Goal: Transaction & Acquisition: Book appointment/travel/reservation

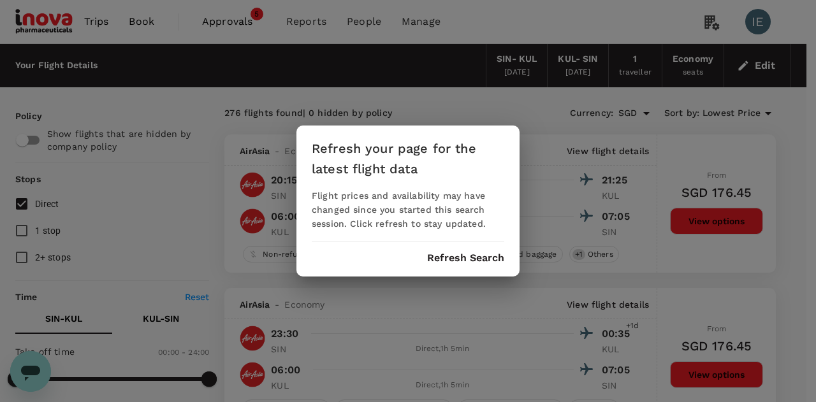
click at [474, 254] on button "Refresh Search" at bounding box center [465, 257] width 77 height 11
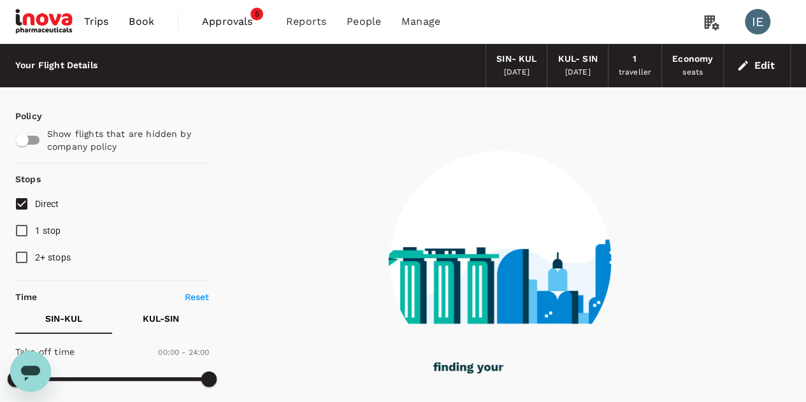
click at [99, 22] on span "Trips" at bounding box center [96, 21] width 25 height 15
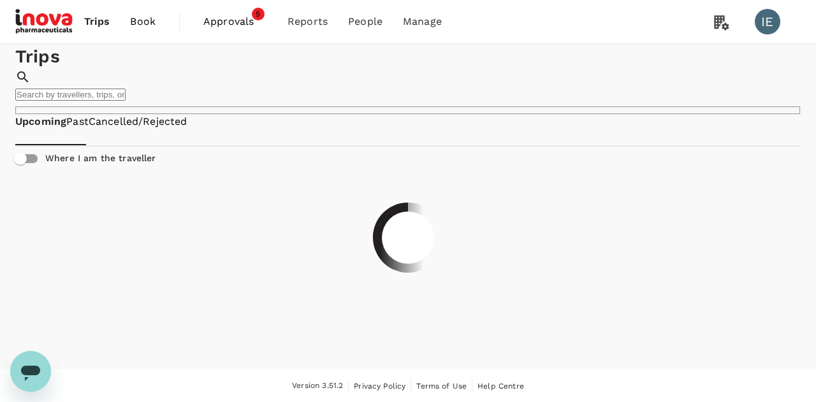
click at [140, 20] on span "Book" at bounding box center [142, 21] width 25 height 15
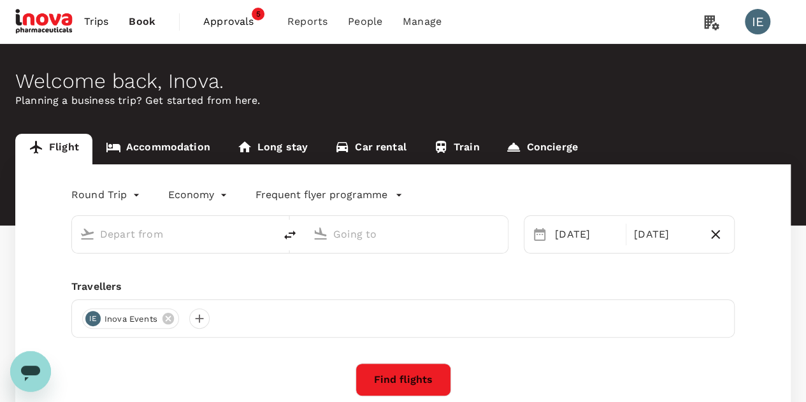
type input "Singapore Changi (SIN)"
type input "Kuala Lumpur Intl ([GEOGRAPHIC_DATA])"
type input "Singapore Changi (SIN)"
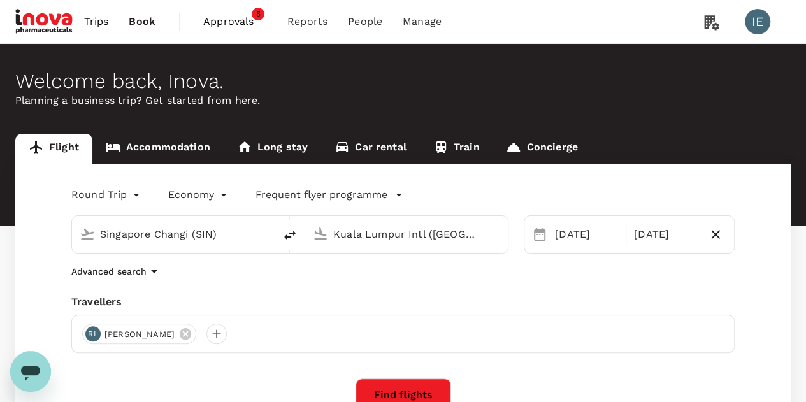
click at [443, 233] on input "Kuala Lumpur Intl ([GEOGRAPHIC_DATA])" at bounding box center [407, 234] width 148 height 20
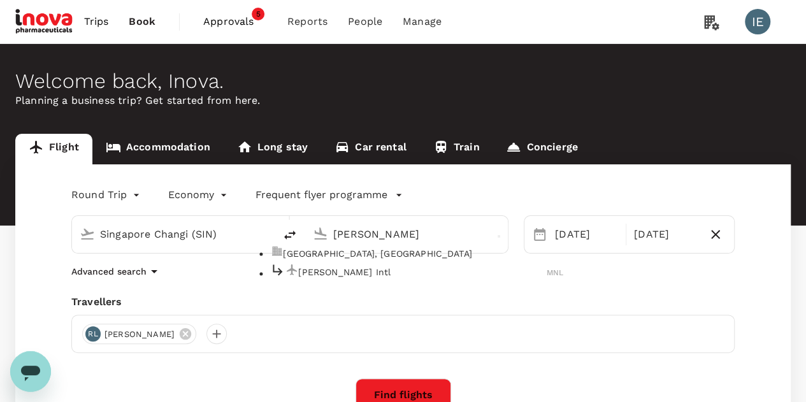
click at [339, 278] on p "[PERSON_NAME] Intl" at bounding box center [422, 272] width 248 height 13
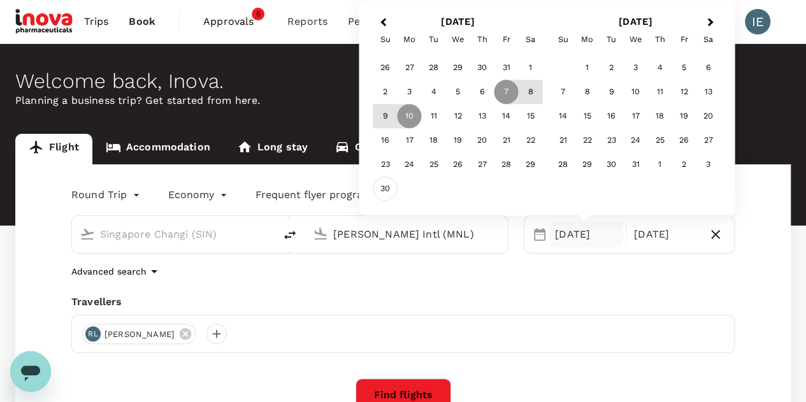
type input "[PERSON_NAME] Intl (MNL)"
click at [382, 192] on div "30" at bounding box center [385, 189] width 24 height 24
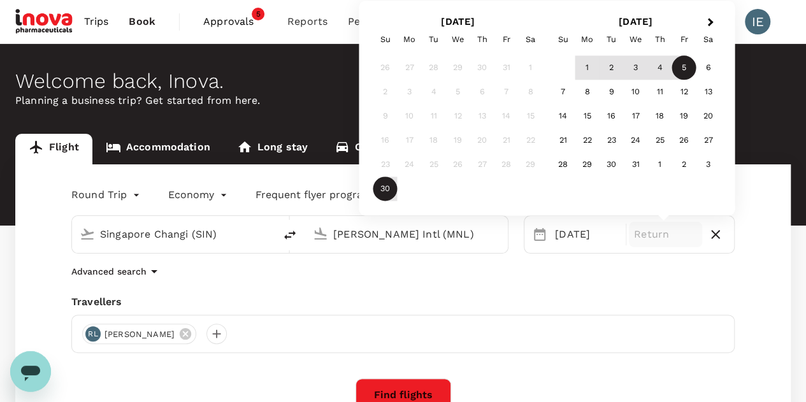
click at [684, 72] on div "5" at bounding box center [684, 68] width 24 height 24
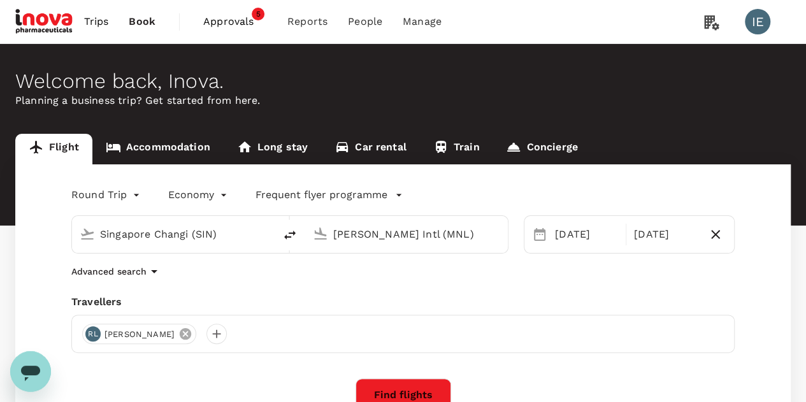
click at [191, 334] on icon at bounding box center [185, 333] width 11 height 11
click at [90, 336] on div at bounding box center [92, 334] width 20 height 20
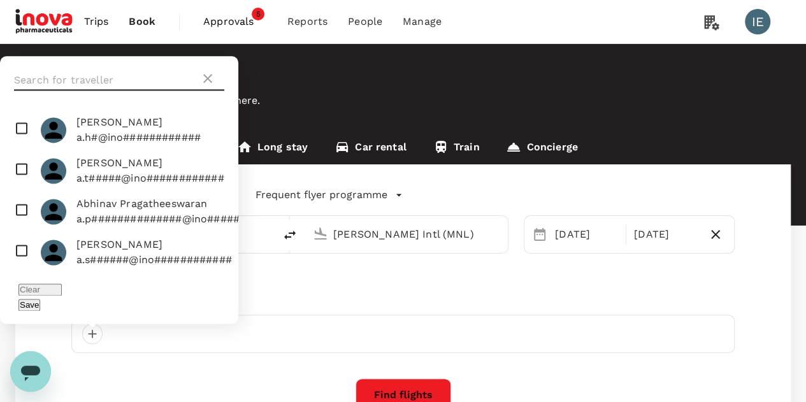
click at [80, 90] on input "text" at bounding box center [107, 80] width 186 height 20
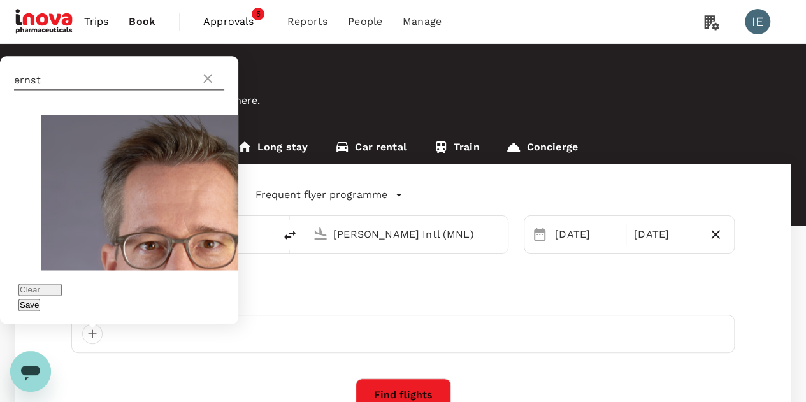
type input "ernst"
click at [19, 149] on input "checkbox" at bounding box center [119, 308] width 238 height 397
checkbox input "true"
click at [40, 308] on button "Save" at bounding box center [29, 305] width 22 height 12
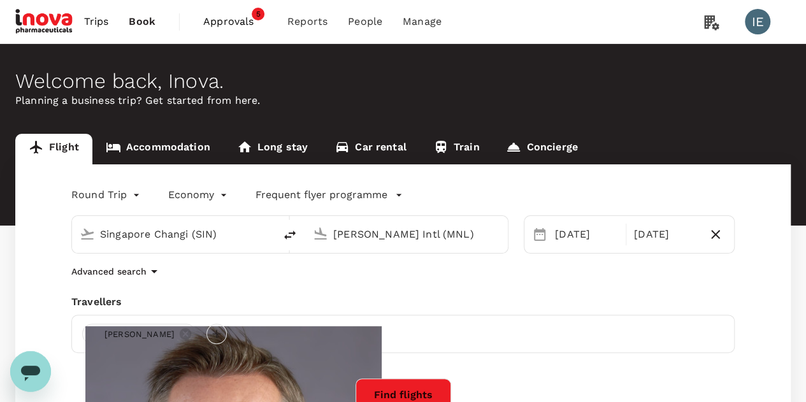
scroll to position [191, 0]
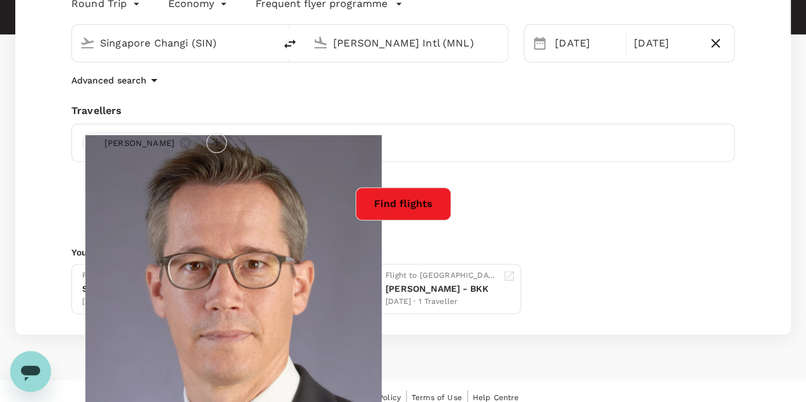
click at [408, 199] on button "Find flights" at bounding box center [404, 203] width 96 height 33
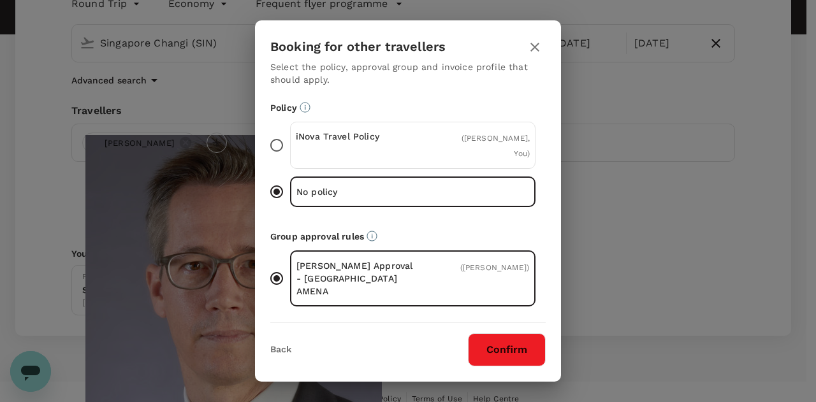
click at [505, 345] on button "Confirm" at bounding box center [507, 349] width 78 height 33
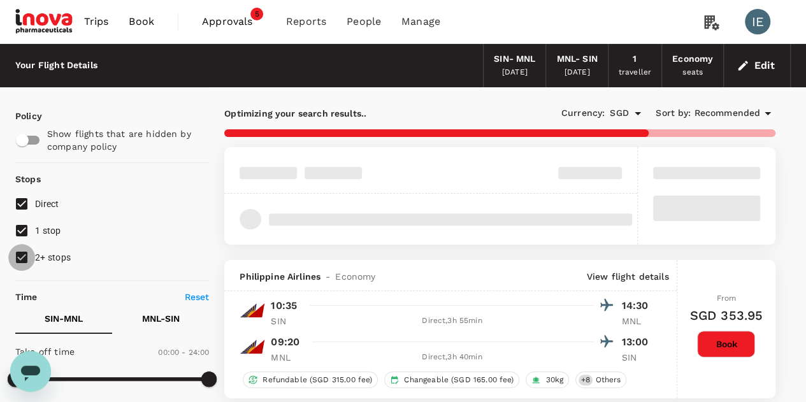
click at [20, 262] on input "2+ stops" at bounding box center [21, 257] width 27 height 27
checkbox input "false"
click at [24, 227] on input "1 stop" at bounding box center [21, 230] width 27 height 27
checkbox input "false"
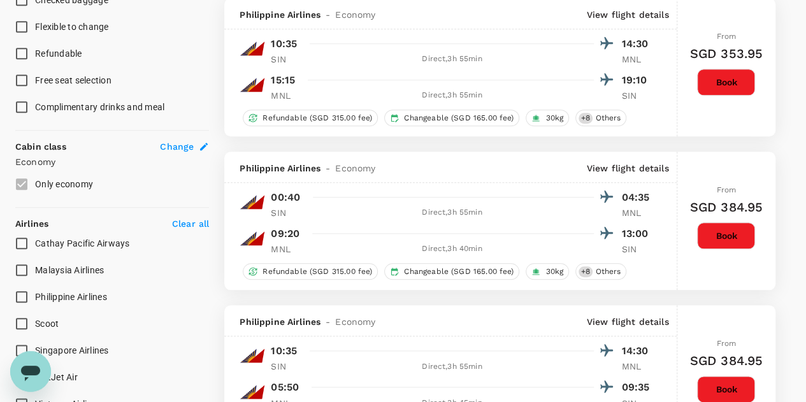
scroll to position [727, 0]
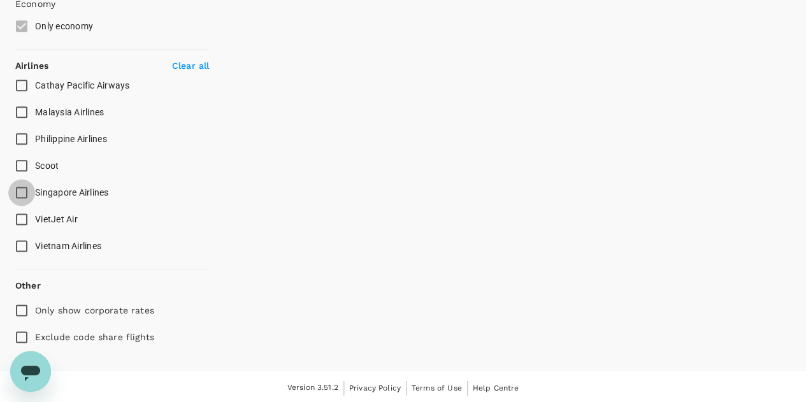
click at [24, 189] on input "Singapore Airlines" at bounding box center [21, 192] width 27 height 27
checkbox input "true"
click at [18, 339] on input "Exclude code share flights" at bounding box center [21, 337] width 27 height 27
checkbox input "true"
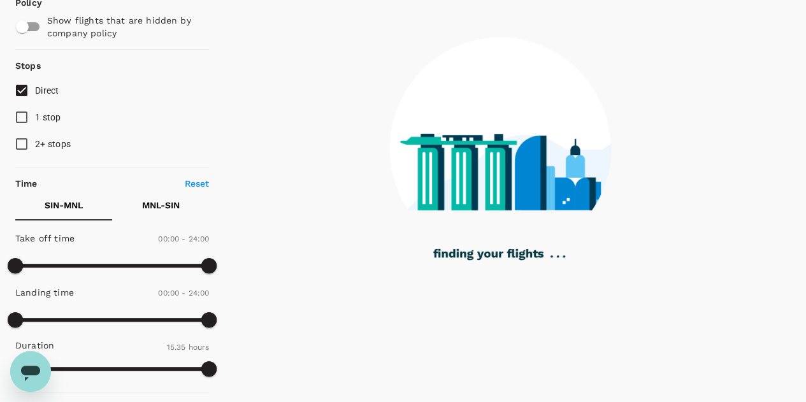
scroll to position [0, 0]
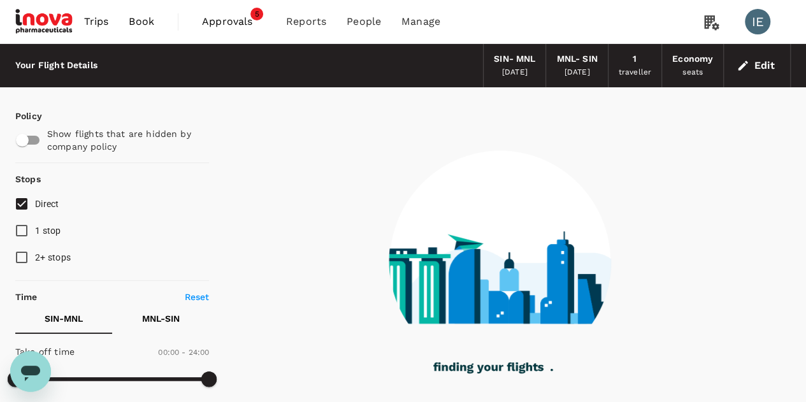
type input "1135"
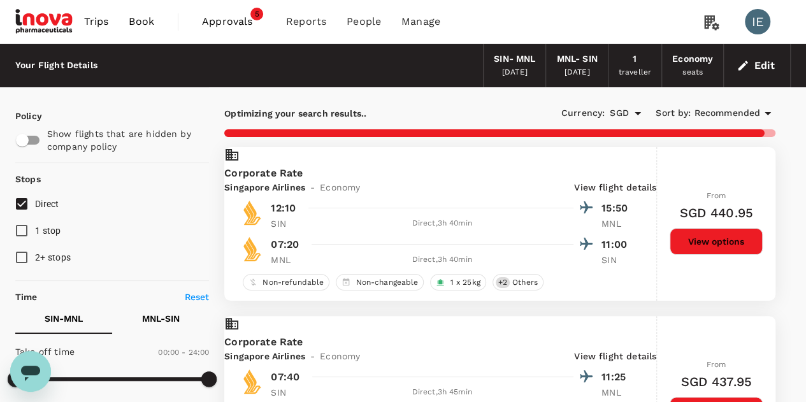
checkbox input "false"
checkbox input "true"
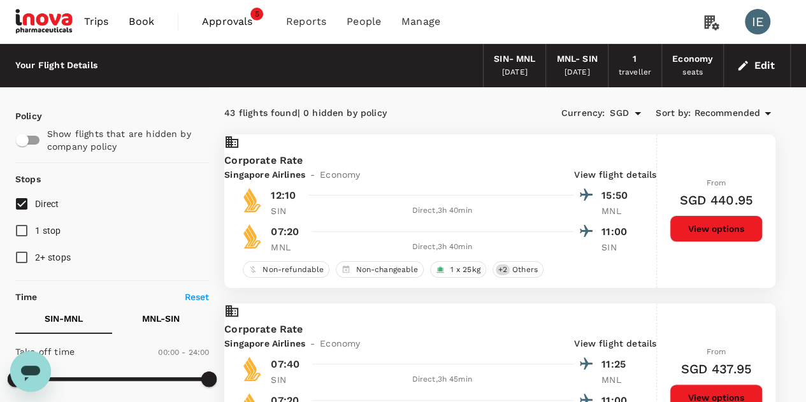
click at [612, 173] on p "View flight details" at bounding box center [615, 174] width 82 height 13
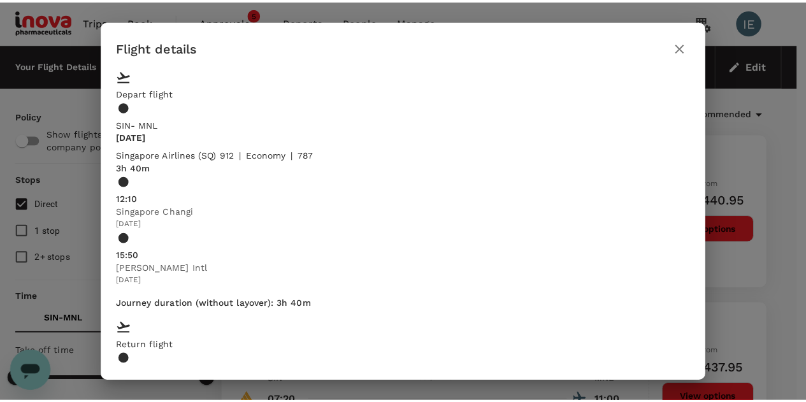
scroll to position [108, 0]
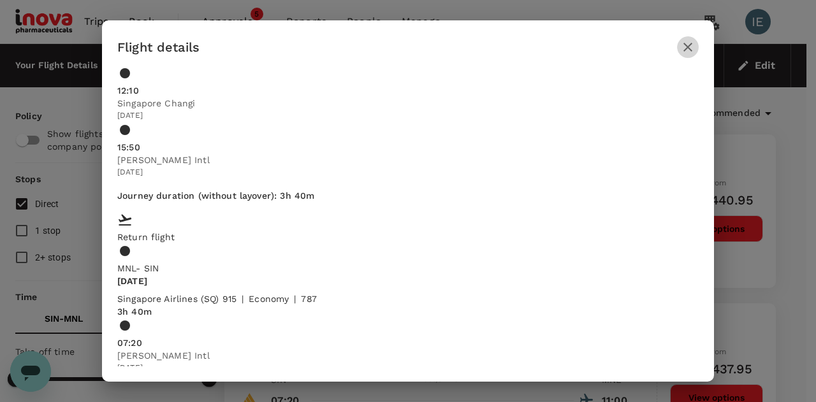
click at [688, 48] on icon "button" at bounding box center [687, 47] width 9 height 9
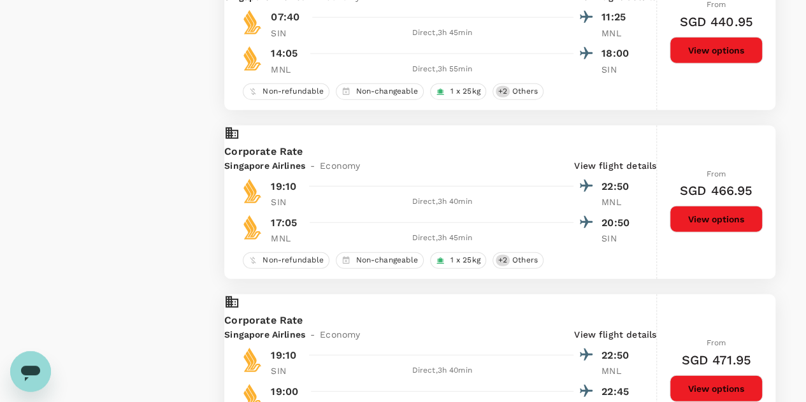
scroll to position [1338, 0]
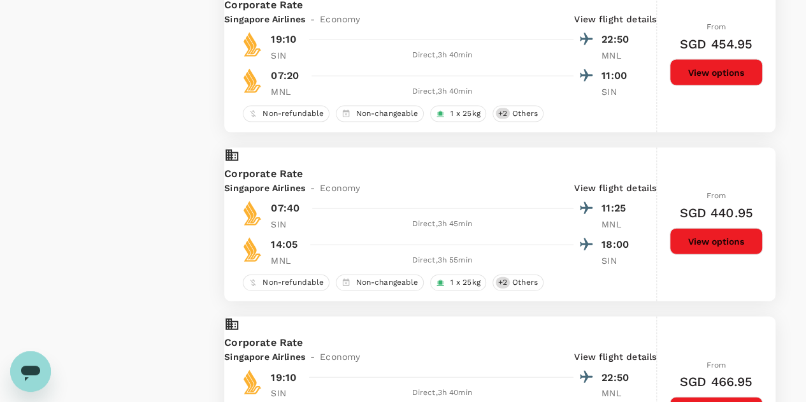
click at [623, 25] on p "View flight details" at bounding box center [615, 19] width 82 height 13
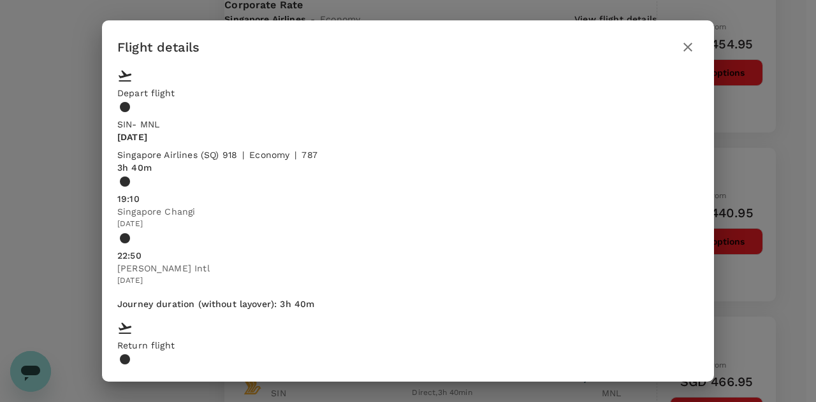
click at [686, 46] on icon "button" at bounding box center [687, 47] width 15 height 15
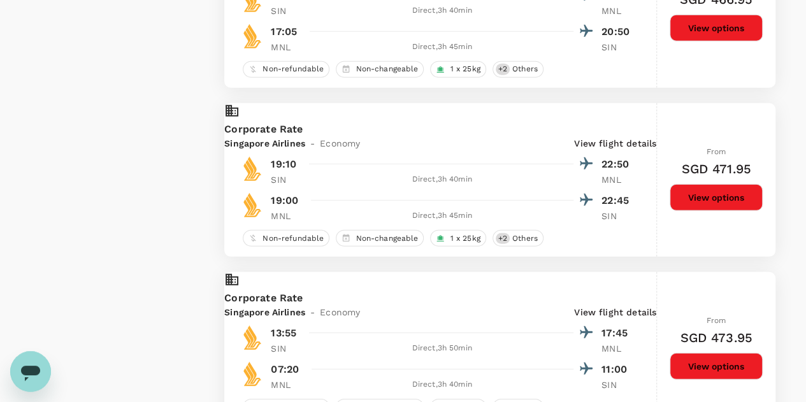
scroll to position [1911, 0]
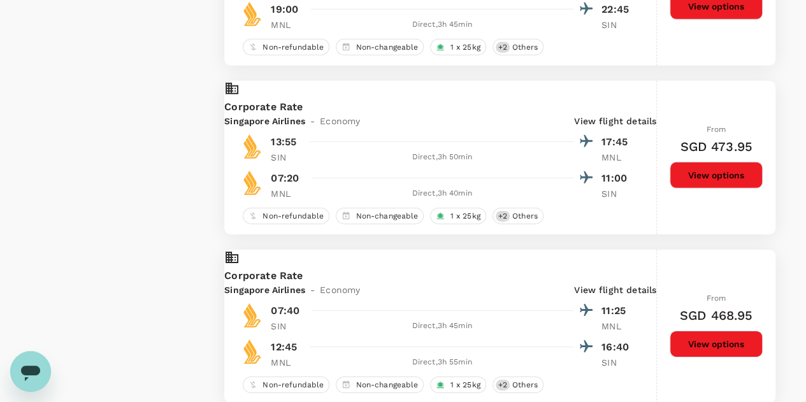
click at [619, 127] on p "View flight details" at bounding box center [615, 121] width 82 height 13
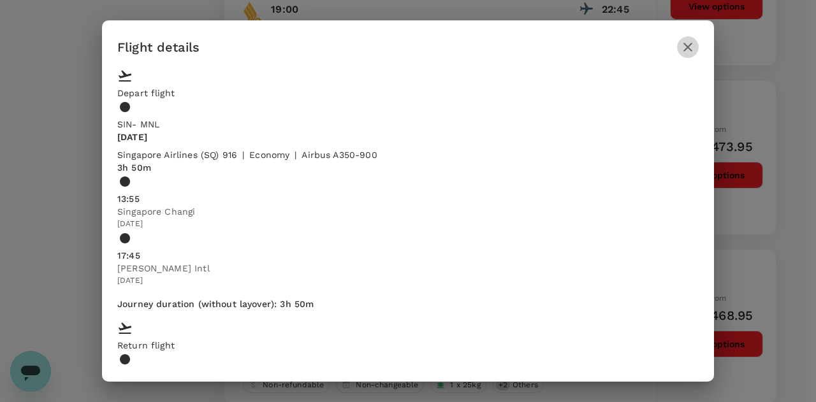
click at [685, 49] on icon "button" at bounding box center [687, 47] width 9 height 9
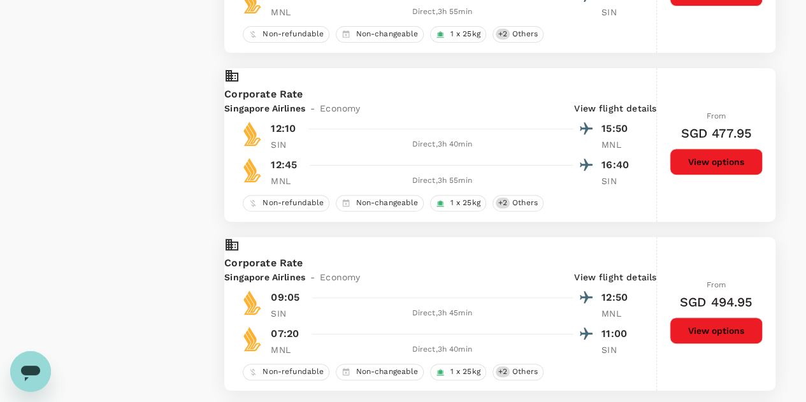
scroll to position [2676, 0]
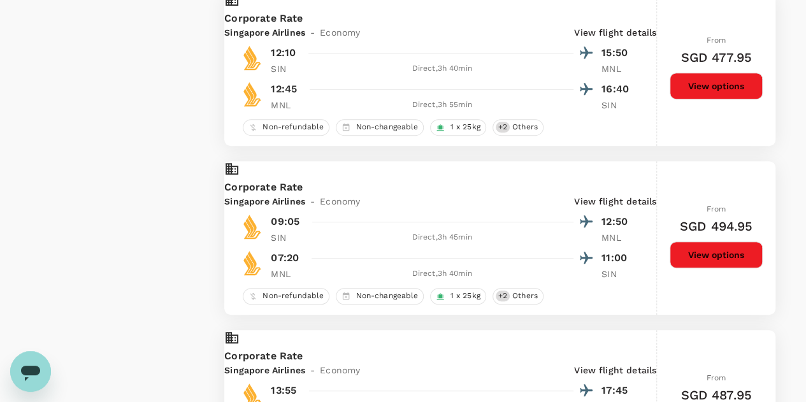
click at [636, 39] on p "View flight details" at bounding box center [615, 32] width 82 height 13
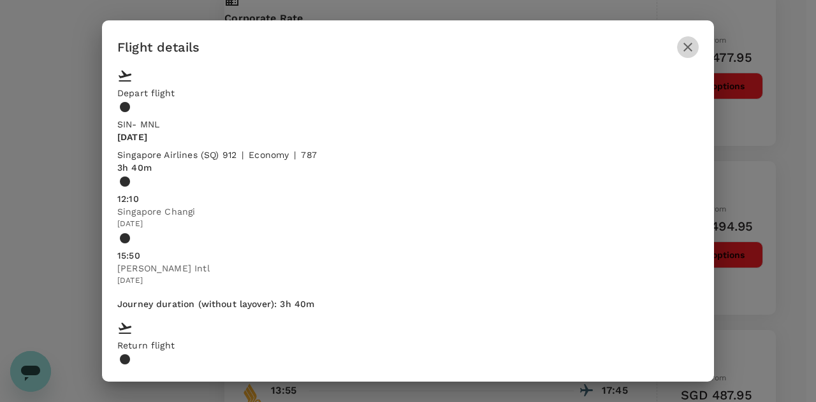
click at [694, 49] on icon "button" at bounding box center [687, 47] width 15 height 15
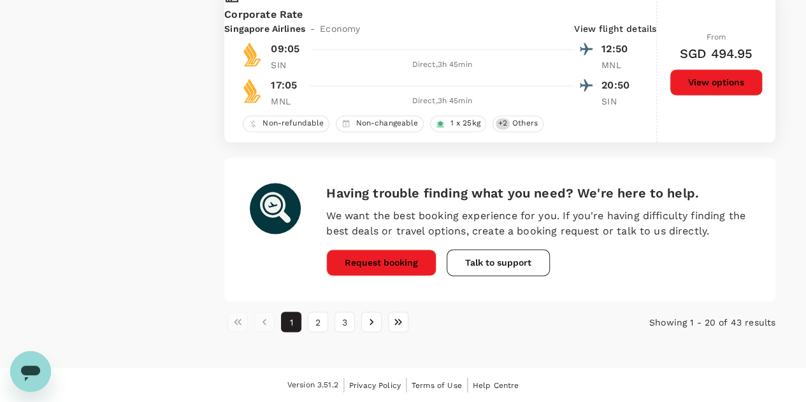
scroll to position [3451, 0]
click at [317, 324] on button "2" at bounding box center [318, 322] width 20 height 20
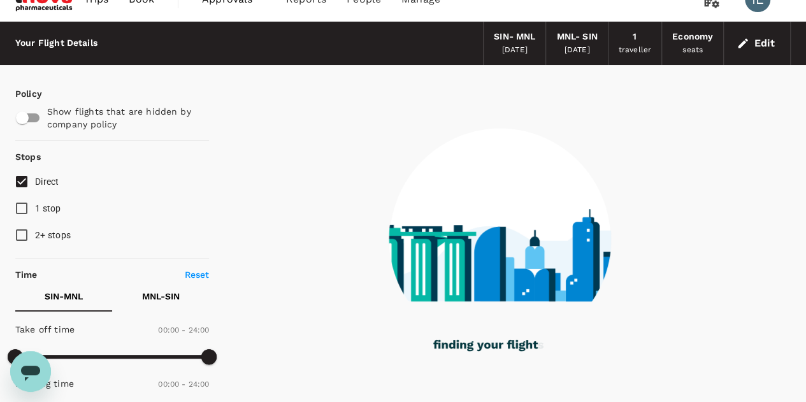
scroll to position [0, 0]
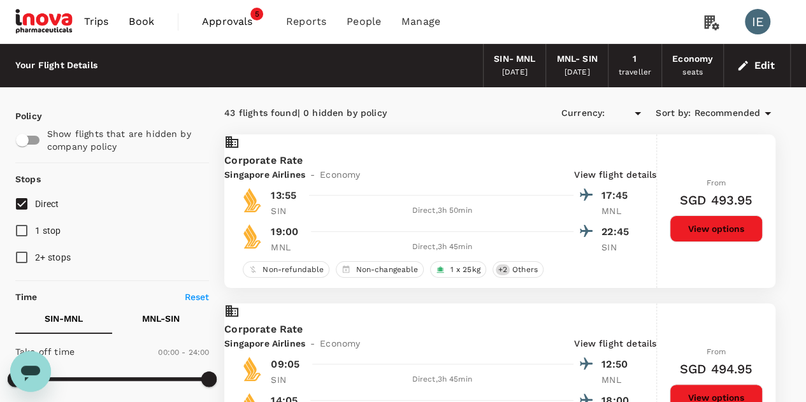
type input "SGD"
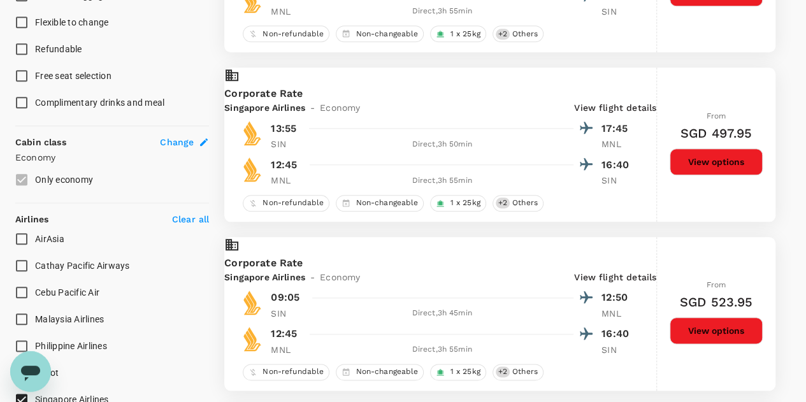
scroll to position [765, 0]
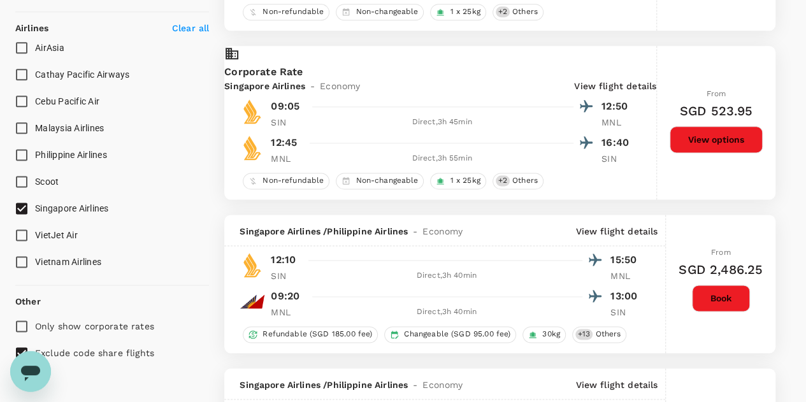
click at [178, 25] on p "Clear all" at bounding box center [190, 28] width 37 height 13
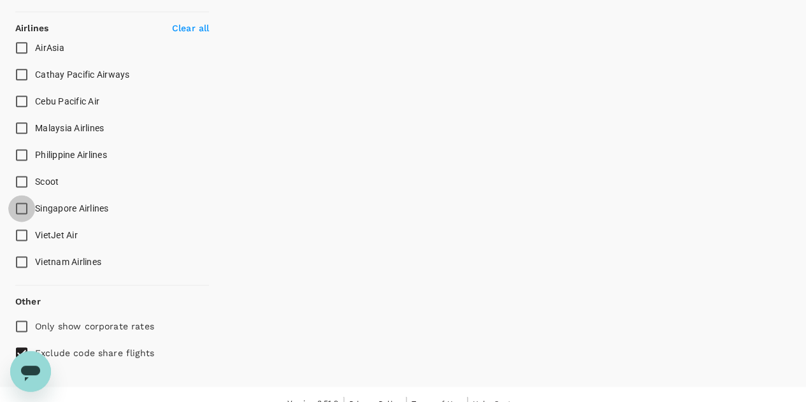
click at [23, 209] on input "Singapore Airlines" at bounding box center [21, 208] width 27 height 27
checkbox input "true"
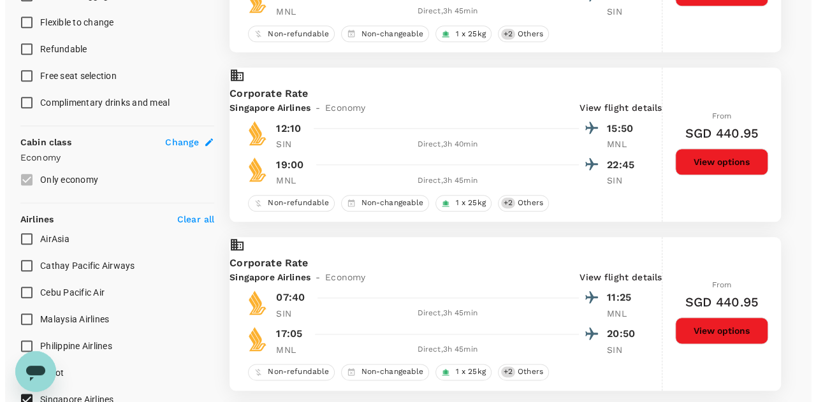
scroll to position [382, 0]
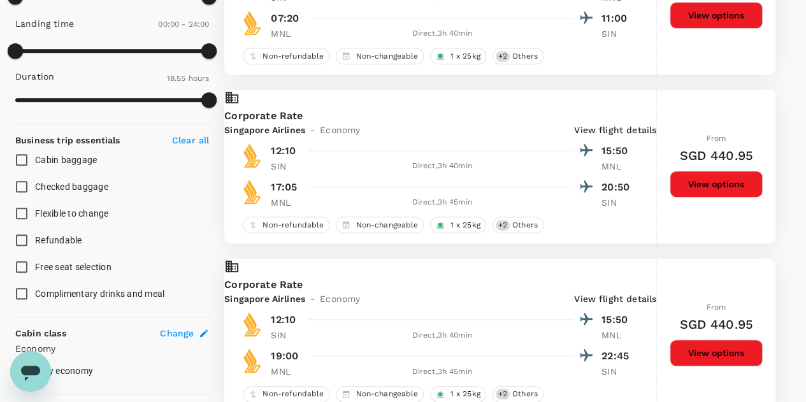
click at [633, 134] on p "View flight details" at bounding box center [615, 130] width 82 height 13
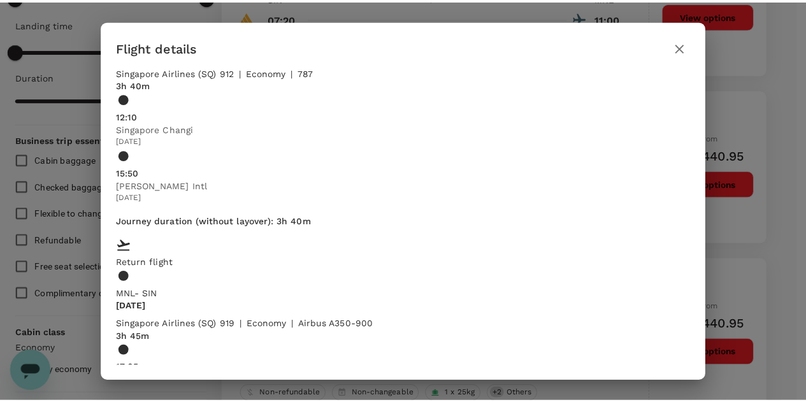
scroll to position [108, 0]
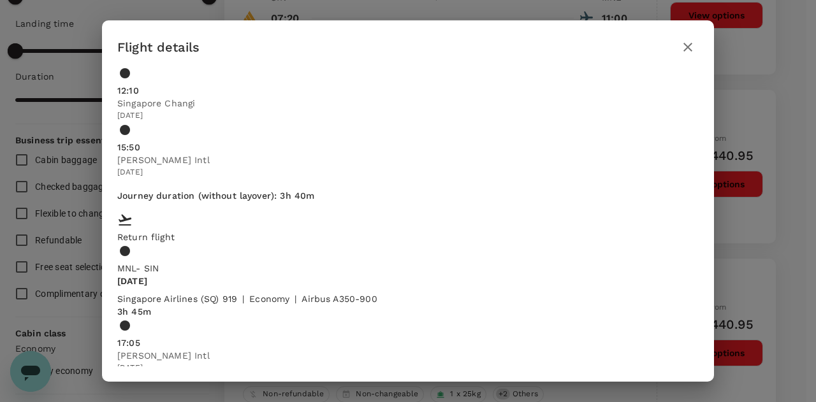
click at [683, 45] on icon "button" at bounding box center [687, 47] width 15 height 15
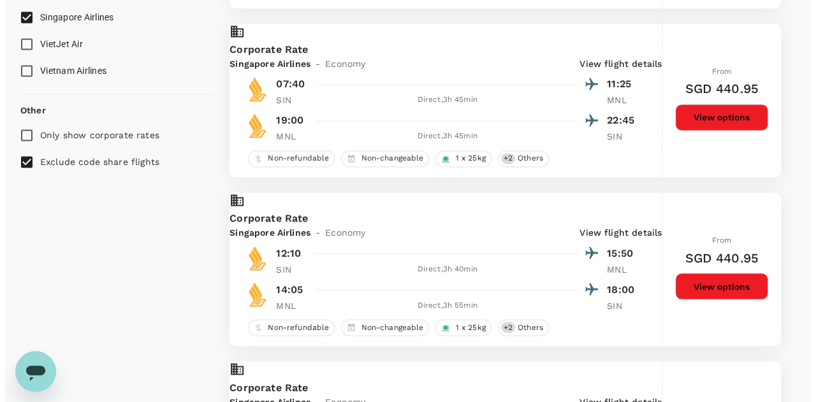
scroll to position [1147, 0]
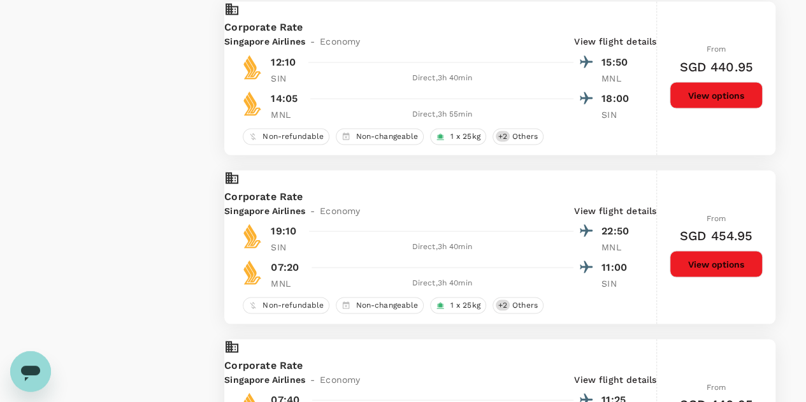
click at [594, 217] on p "View flight details" at bounding box center [615, 210] width 82 height 13
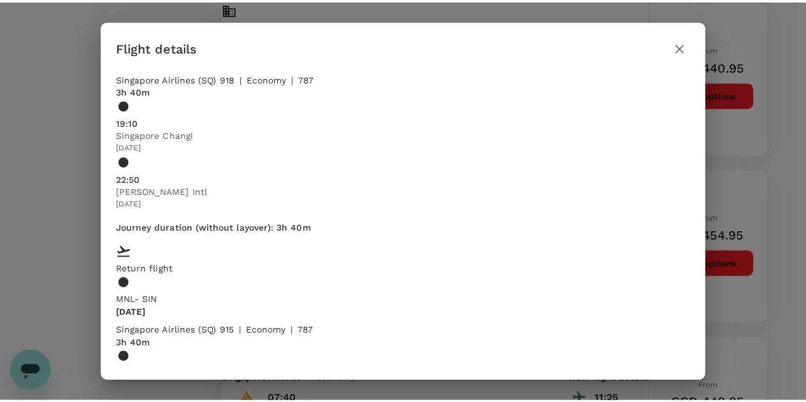
scroll to position [108, 0]
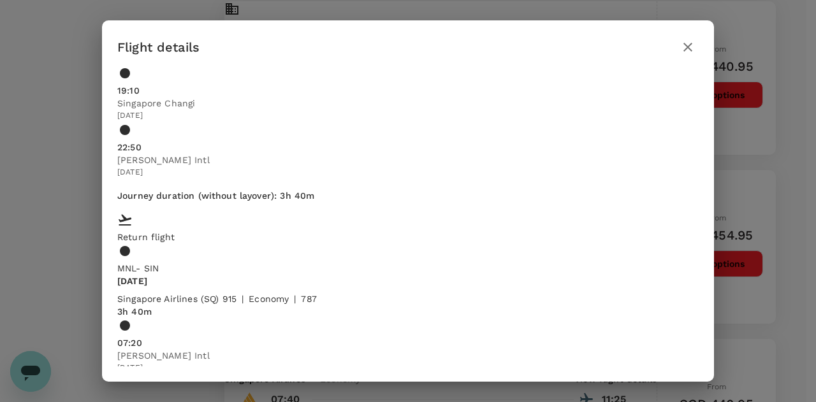
click at [684, 45] on icon "button" at bounding box center [687, 47] width 15 height 15
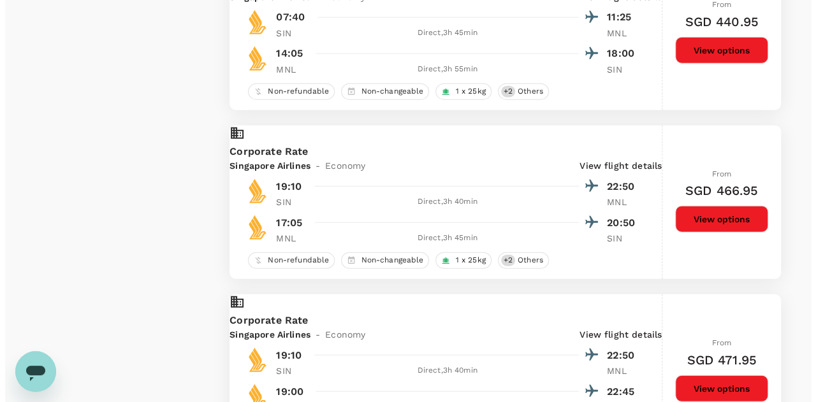
scroll to position [1720, 0]
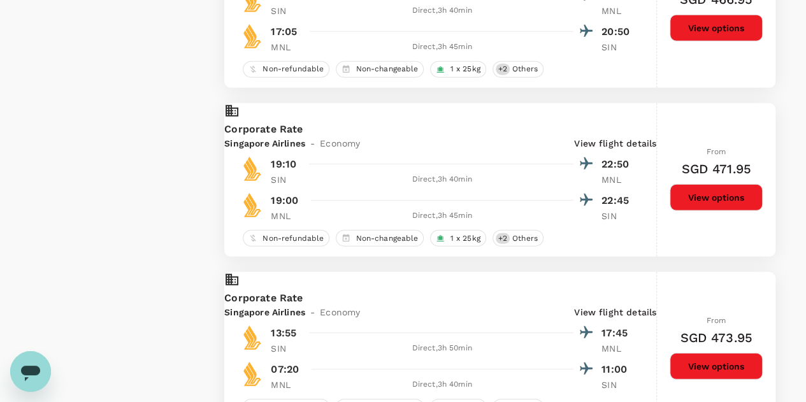
click at [640, 150] on p "View flight details" at bounding box center [615, 143] width 82 height 13
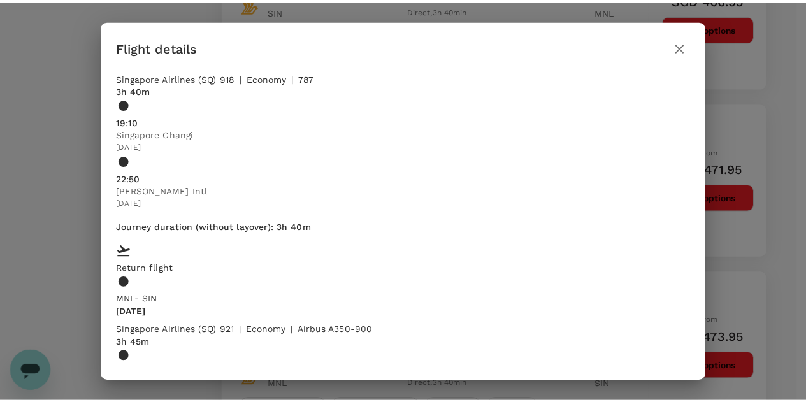
scroll to position [108, 0]
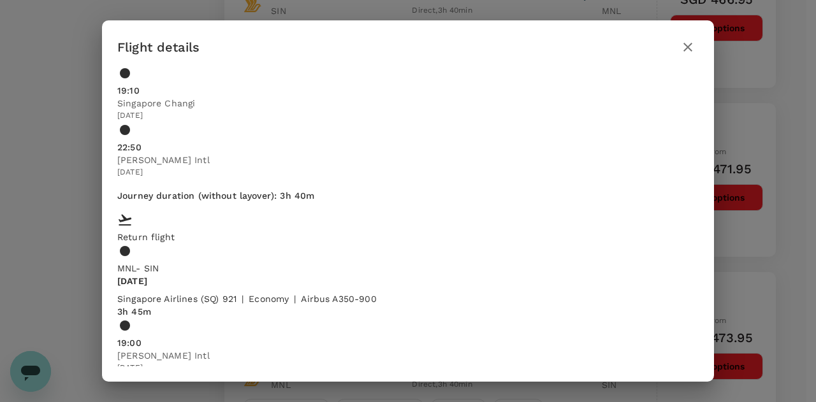
click at [682, 49] on icon "button" at bounding box center [687, 47] width 15 height 15
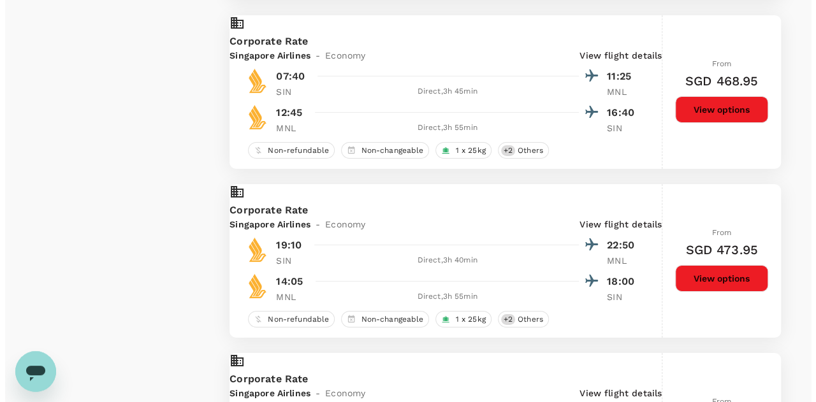
scroll to position [2294, 0]
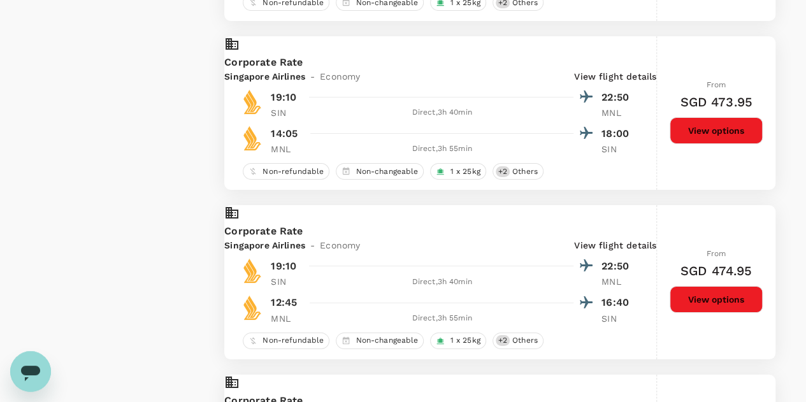
click at [617, 83] on p "View flight details" at bounding box center [615, 76] width 82 height 13
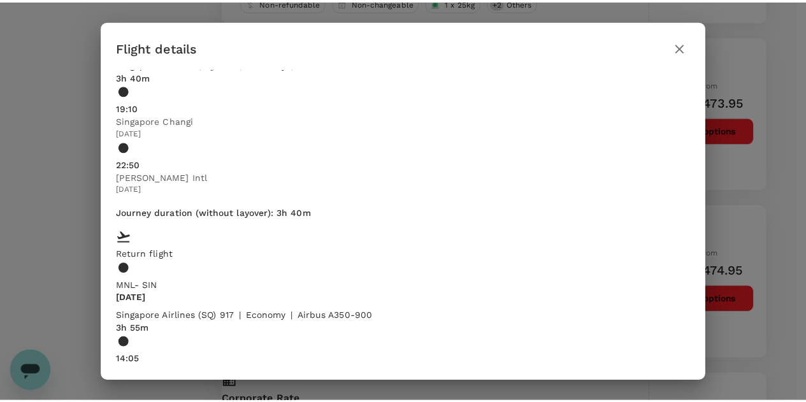
scroll to position [108, 0]
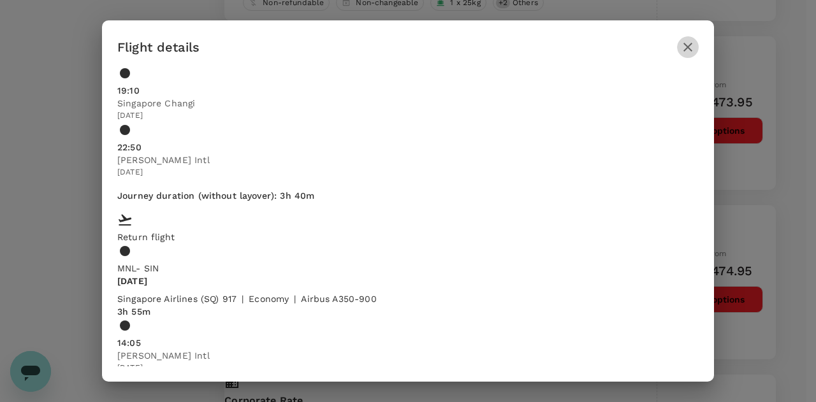
click at [683, 45] on icon "button" at bounding box center [687, 47] width 15 height 15
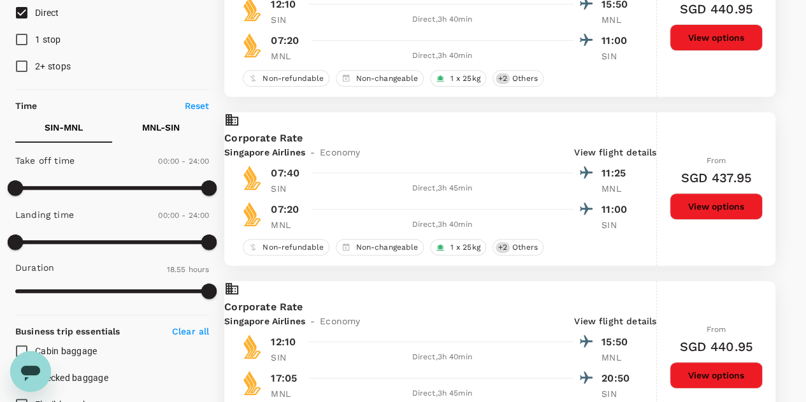
scroll to position [0, 0]
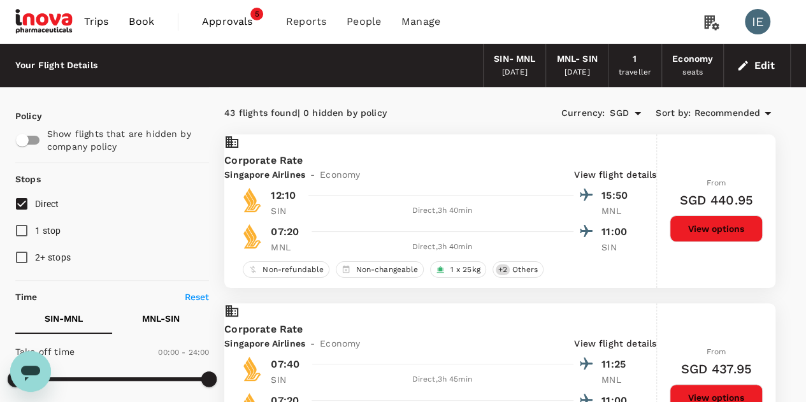
click at [749, 110] on span "Recommended" at bounding box center [727, 113] width 66 height 14
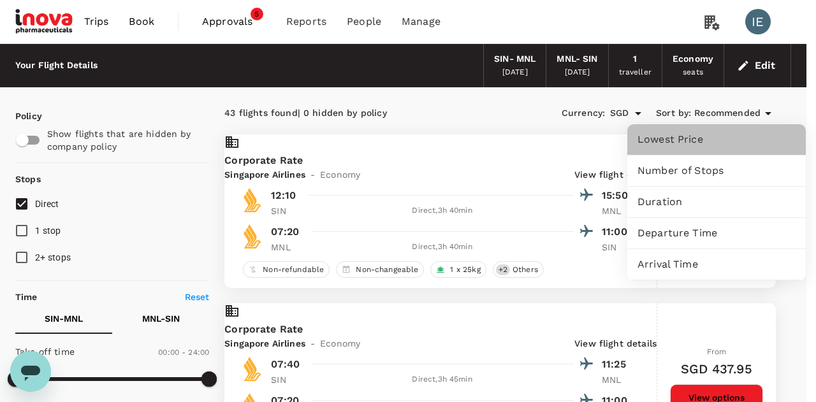
click at [661, 140] on span "Lowest Price" at bounding box center [716, 139] width 158 height 15
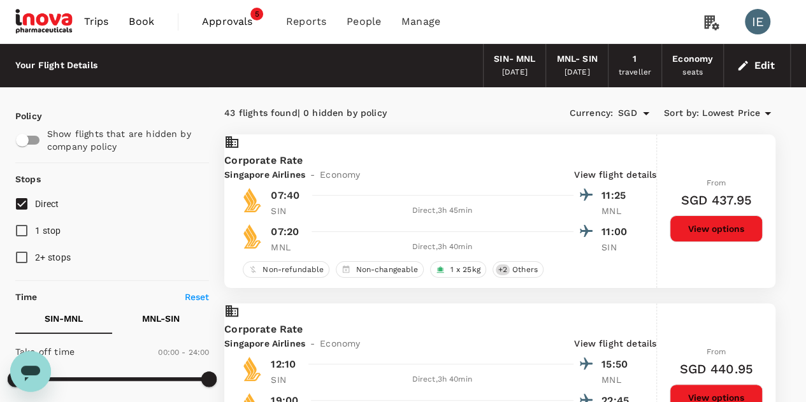
scroll to position [191, 0]
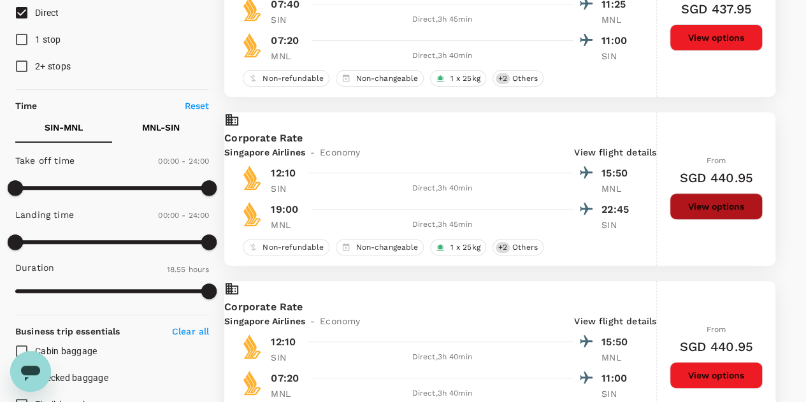
click at [724, 216] on button "View options" at bounding box center [716, 206] width 93 height 27
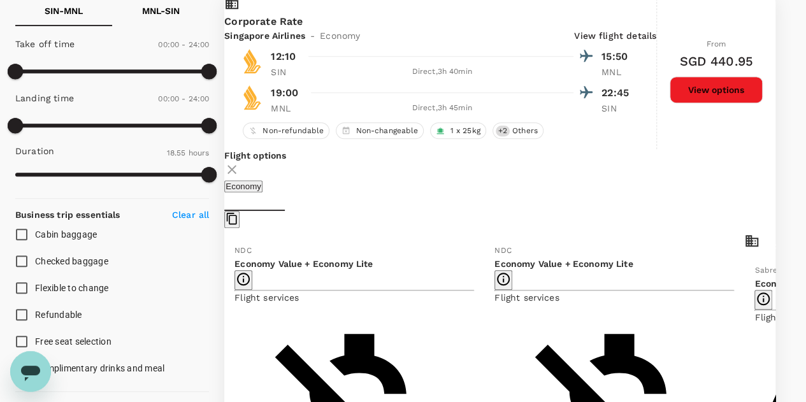
scroll to position [499, 0]
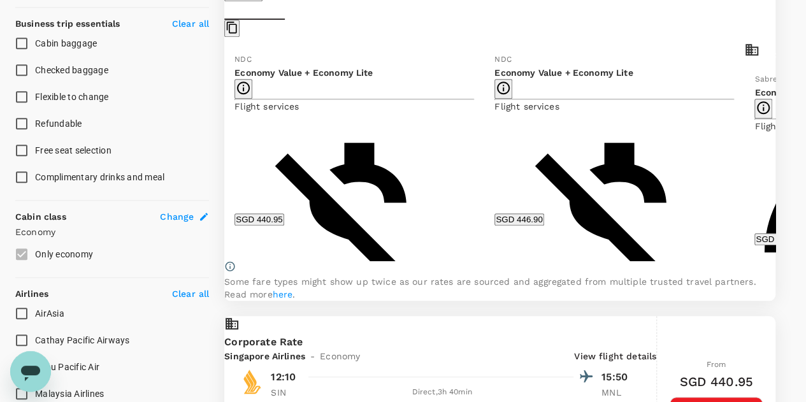
click at [779, 155] on icon at bounding box center [785, 151] width 13 height 13
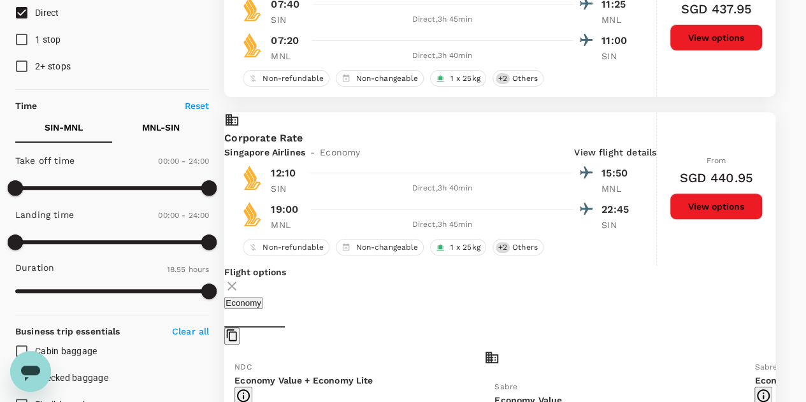
scroll to position [382, 0]
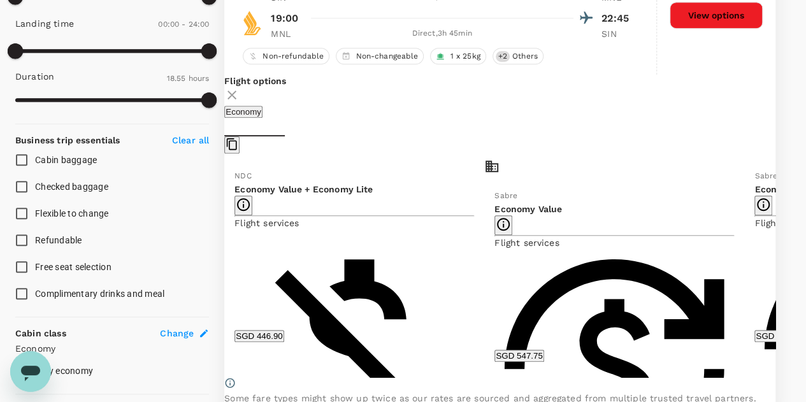
click at [744, 103] on div "Flight options" at bounding box center [499, 90] width 551 height 31
click at [240, 103] on icon at bounding box center [231, 94] width 15 height 15
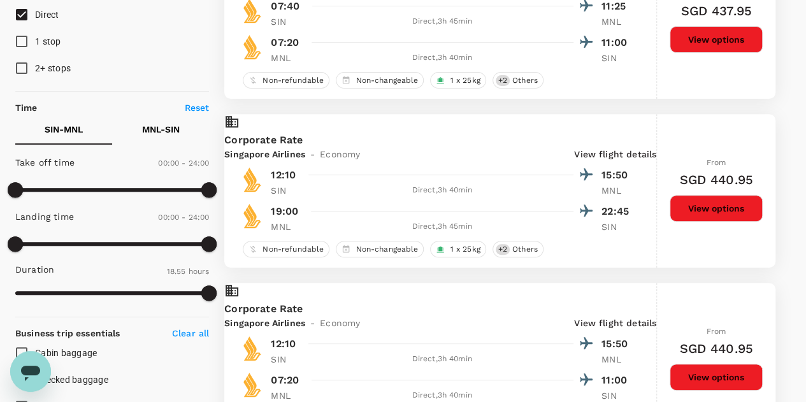
scroll to position [191, 0]
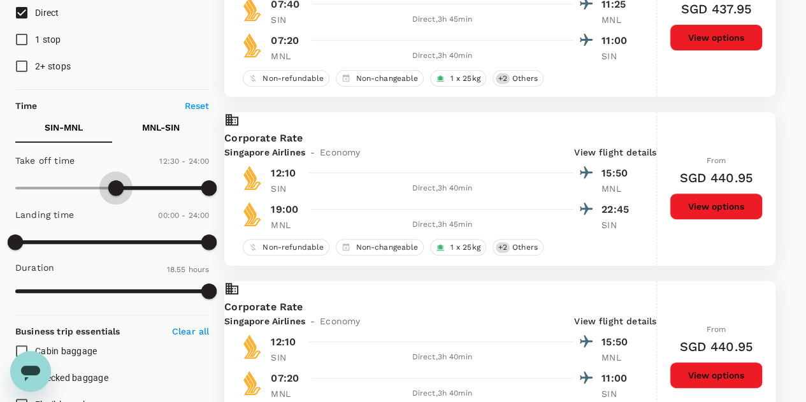
type input "720"
drag, startPoint x: 13, startPoint y: 189, endPoint x: 112, endPoint y: 182, distance: 98.4
click at [112, 182] on span at bounding box center [111, 187] width 15 height 15
type input "1170"
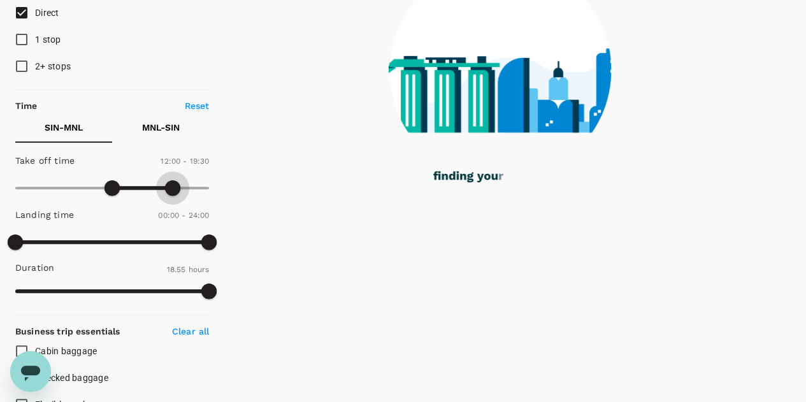
drag, startPoint x: 205, startPoint y: 187, endPoint x: 171, endPoint y: 184, distance: 34.5
click at [171, 184] on span at bounding box center [172, 187] width 15 height 15
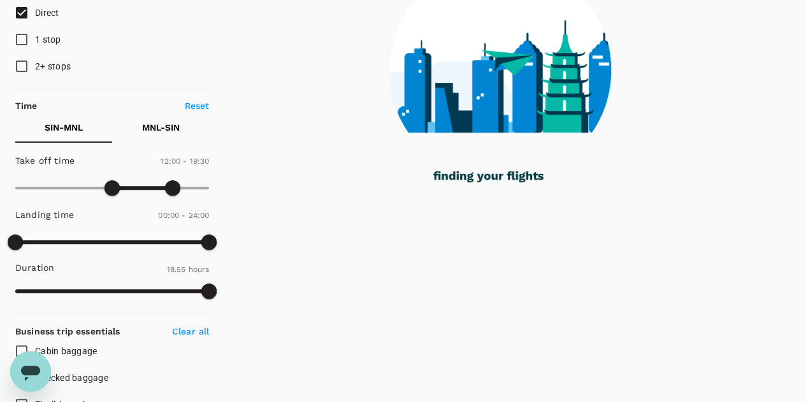
click at [175, 124] on p "MNL - SIN" at bounding box center [161, 127] width 38 height 13
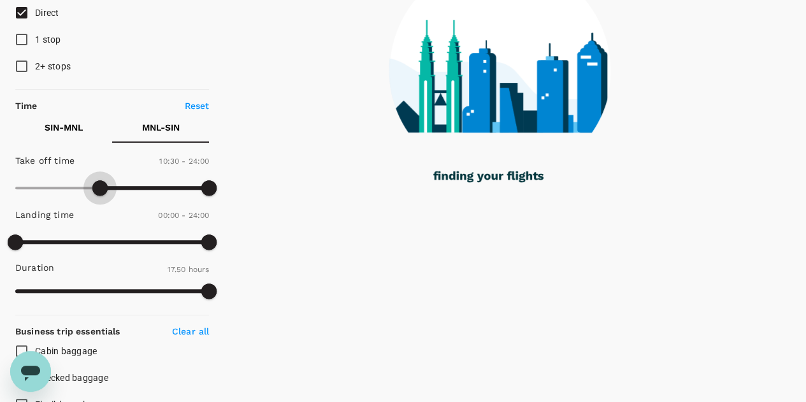
type input "810"
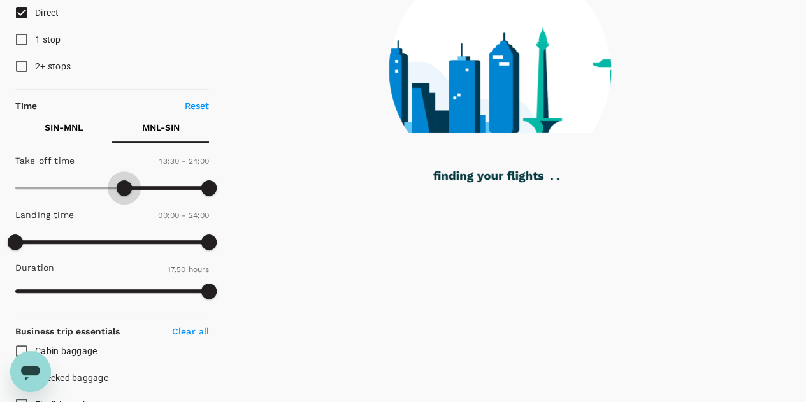
drag, startPoint x: 11, startPoint y: 182, endPoint x: 126, endPoint y: 187, distance: 114.2
click at [126, 187] on span at bounding box center [124, 187] width 15 height 15
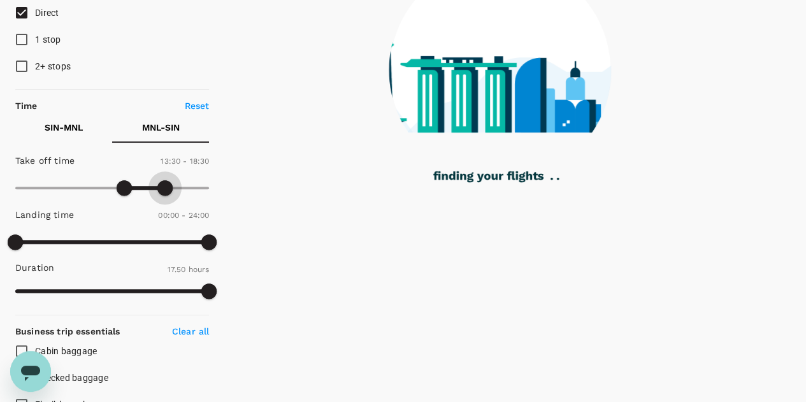
type input "1200"
drag, startPoint x: 211, startPoint y: 185, endPoint x: 176, endPoint y: 192, distance: 35.1
click at [176, 192] on span at bounding box center [176, 187] width 15 height 15
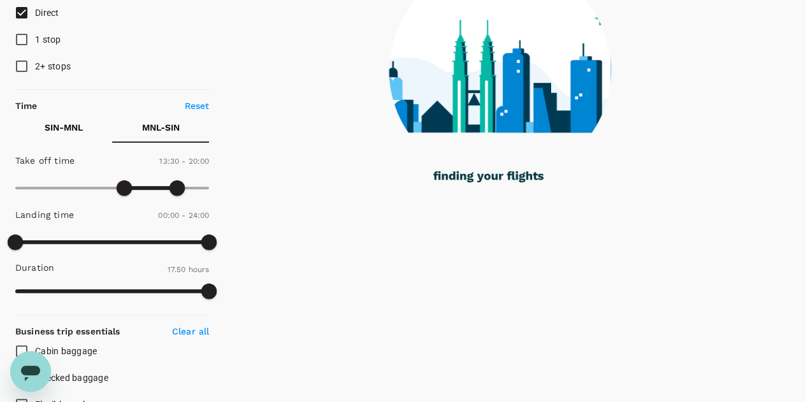
checkbox input "false"
checkbox input "true"
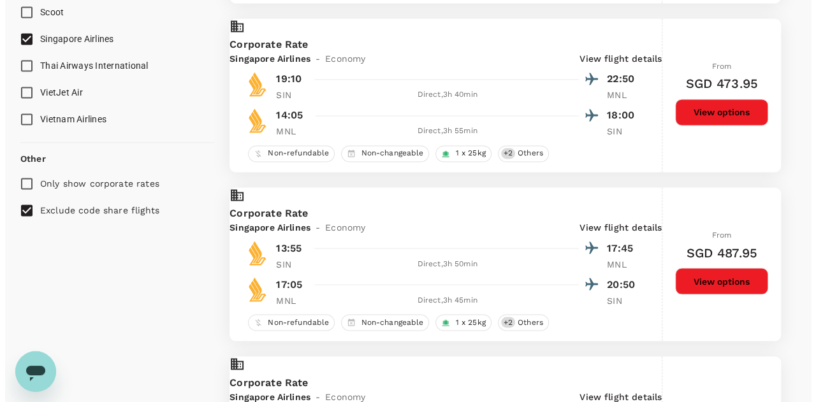
scroll to position [573, 0]
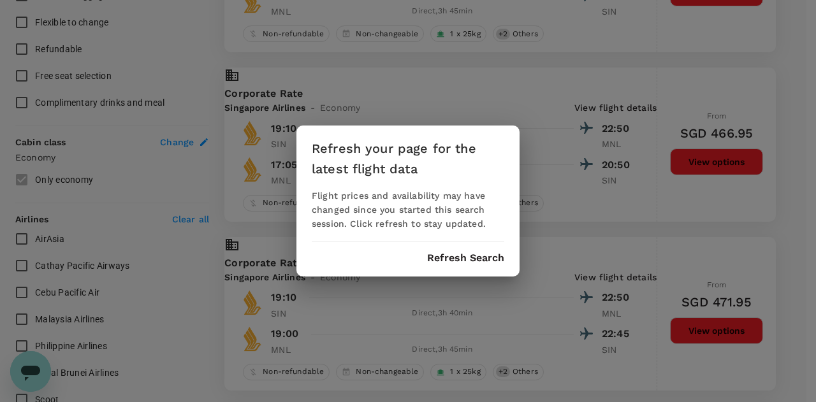
click at [590, 229] on div "Refresh your page for the latest flight data Flight prices and availability may…" at bounding box center [408, 201] width 816 height 402
click at [459, 257] on button "Refresh Search" at bounding box center [465, 257] width 77 height 11
click at [568, 99] on div "Refresh your page for the latest flight data Flight prices and availability may…" at bounding box center [408, 201] width 816 height 402
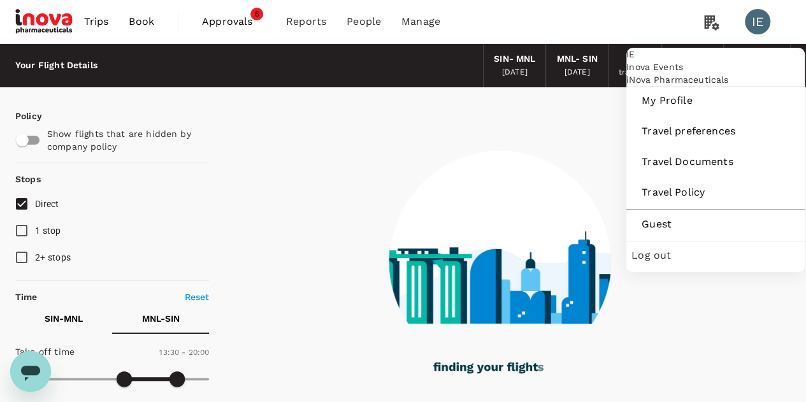
click at [759, 25] on div "IE" at bounding box center [757, 21] width 25 height 25
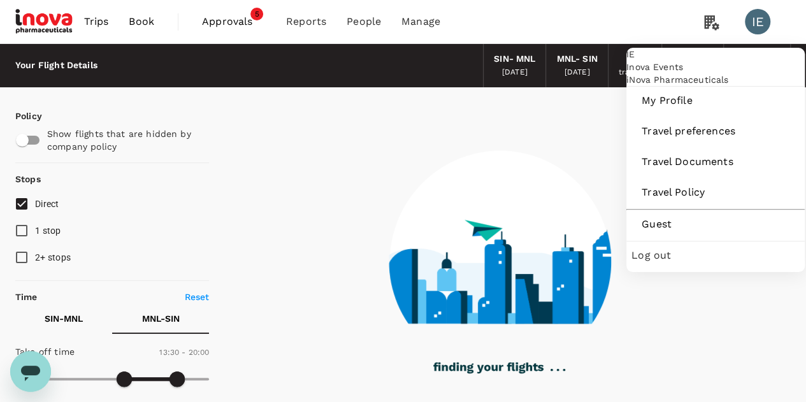
click at [754, 20] on div "IE" at bounding box center [757, 21] width 25 height 25
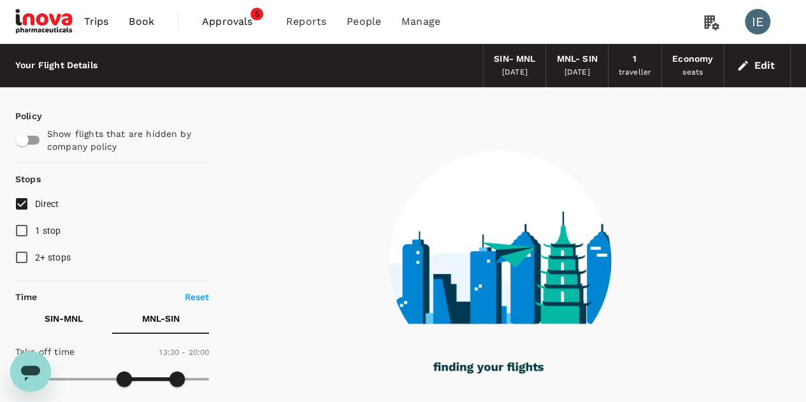
click at [754, 20] on div "IE" at bounding box center [757, 21] width 25 height 25
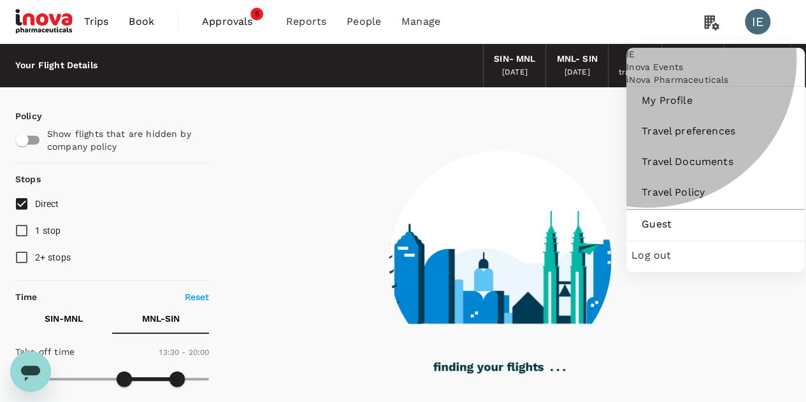
click at [652, 263] on span "Log out" at bounding box center [715, 255] width 168 height 15
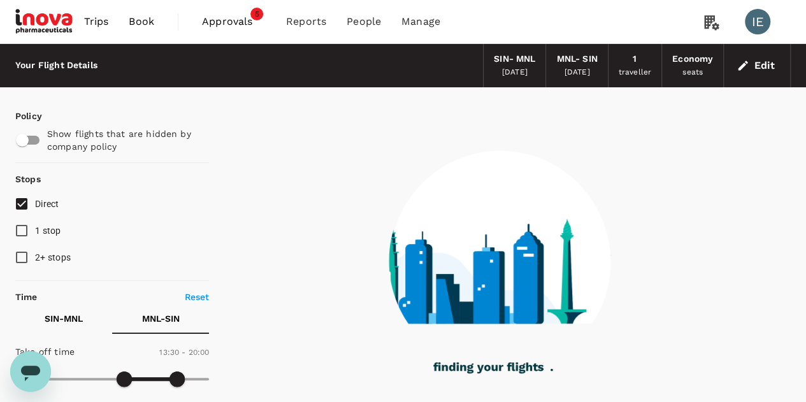
type input "945"
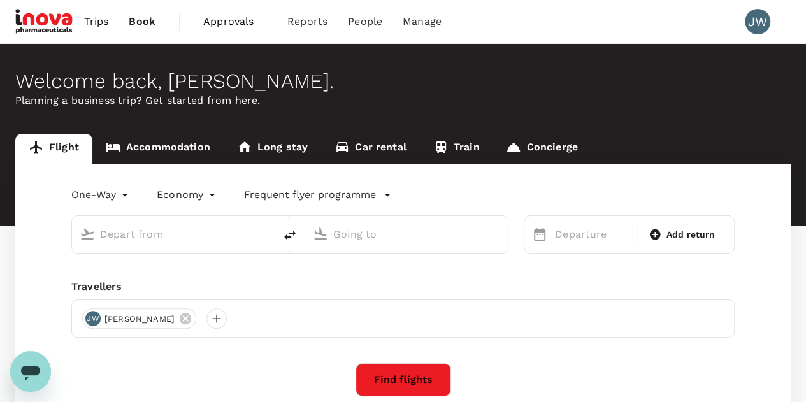
type input "roundtrip"
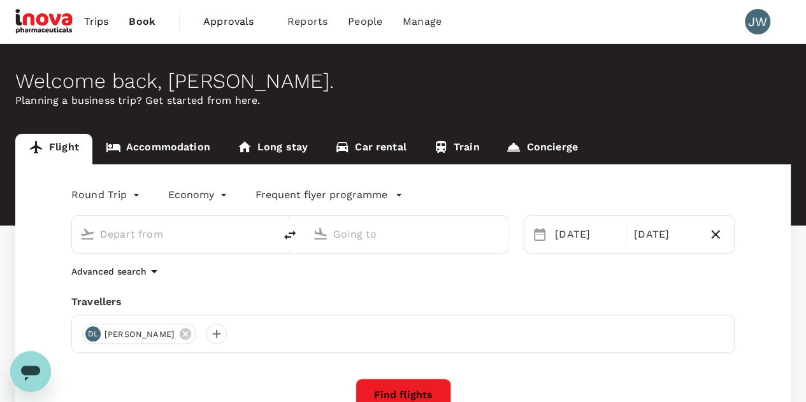
type input "Singapore Changi (SIN)"
type input "Kuala Lumpur Intl ([GEOGRAPHIC_DATA])"
